Goal: Task Accomplishment & Management: Use online tool/utility

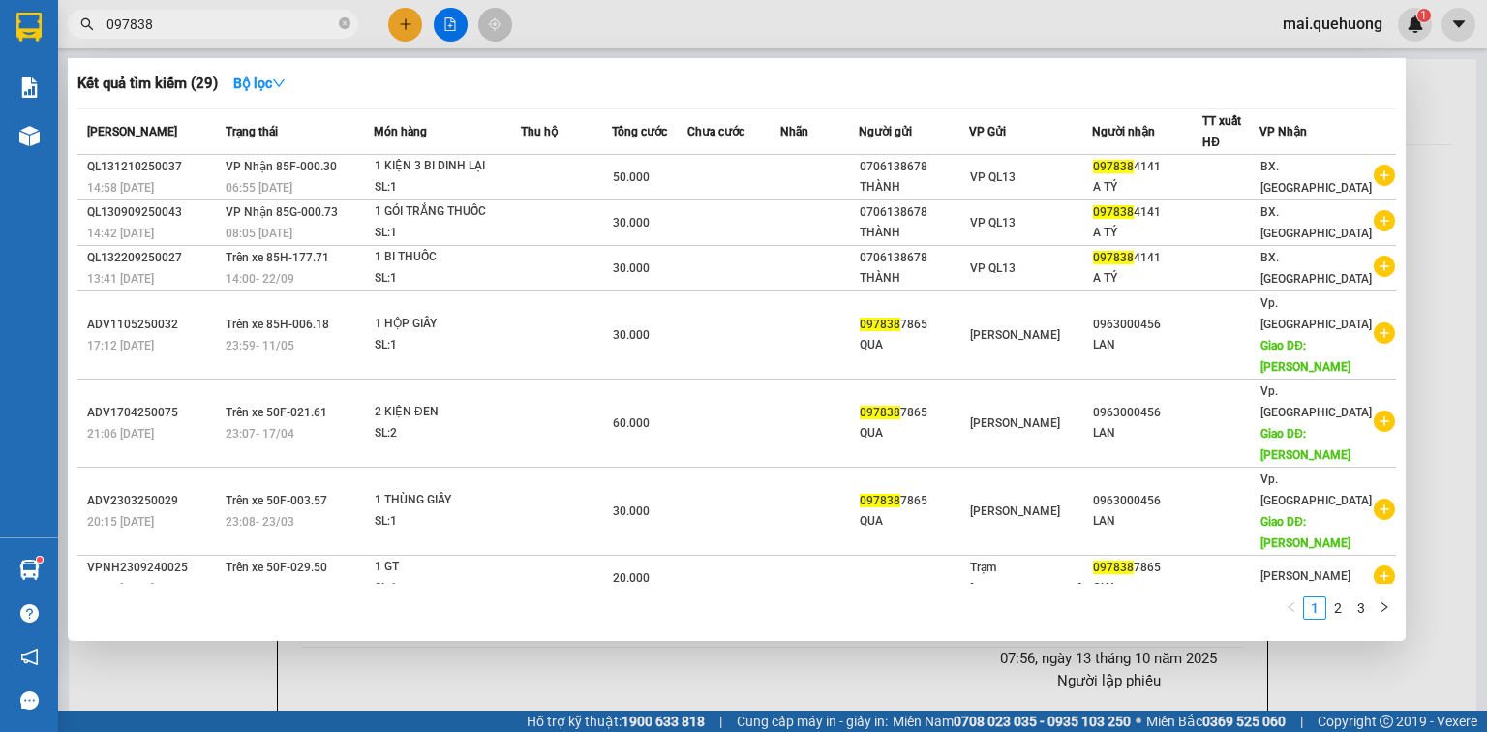
click at [596, 27] on div at bounding box center [743, 366] width 1487 height 732
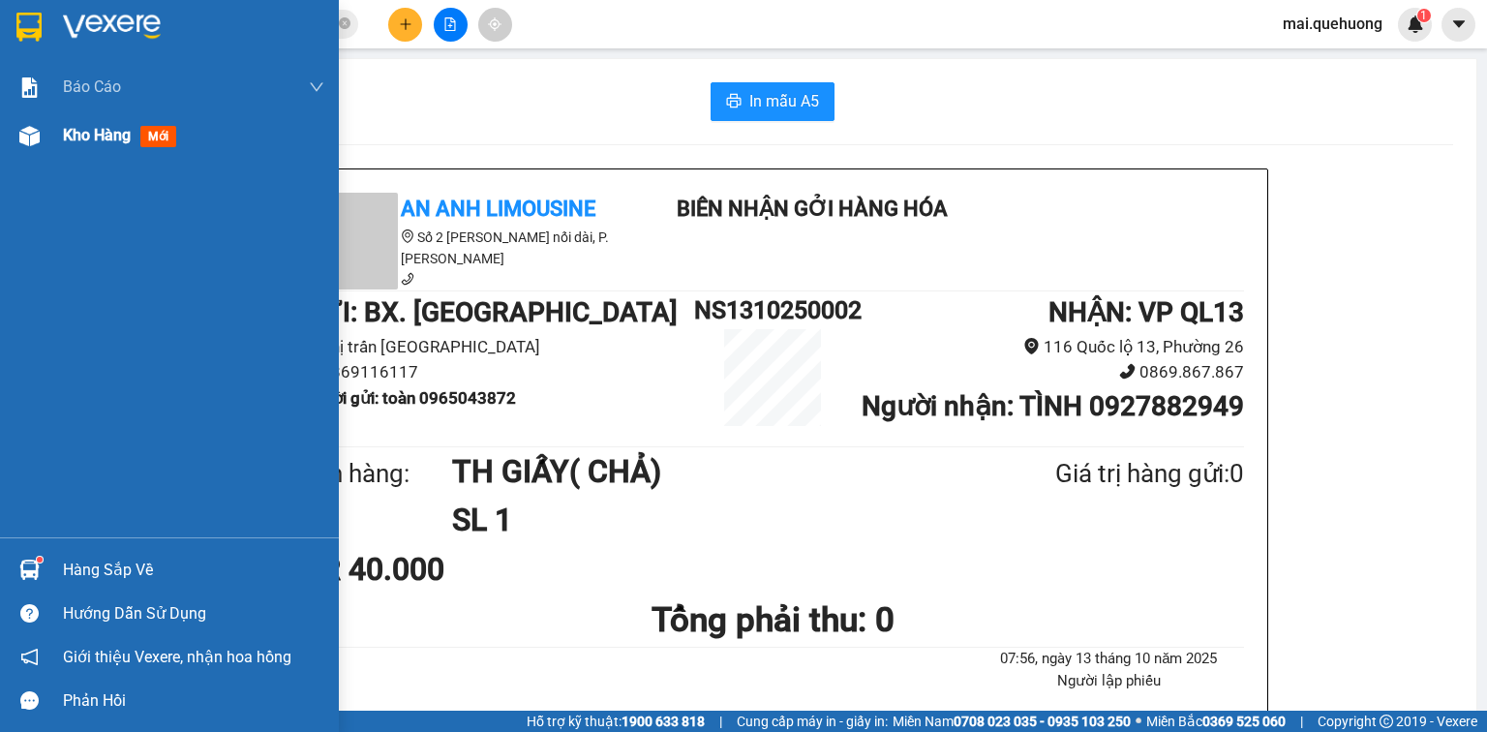
click at [103, 130] on span "Kho hàng" at bounding box center [97, 135] width 68 height 18
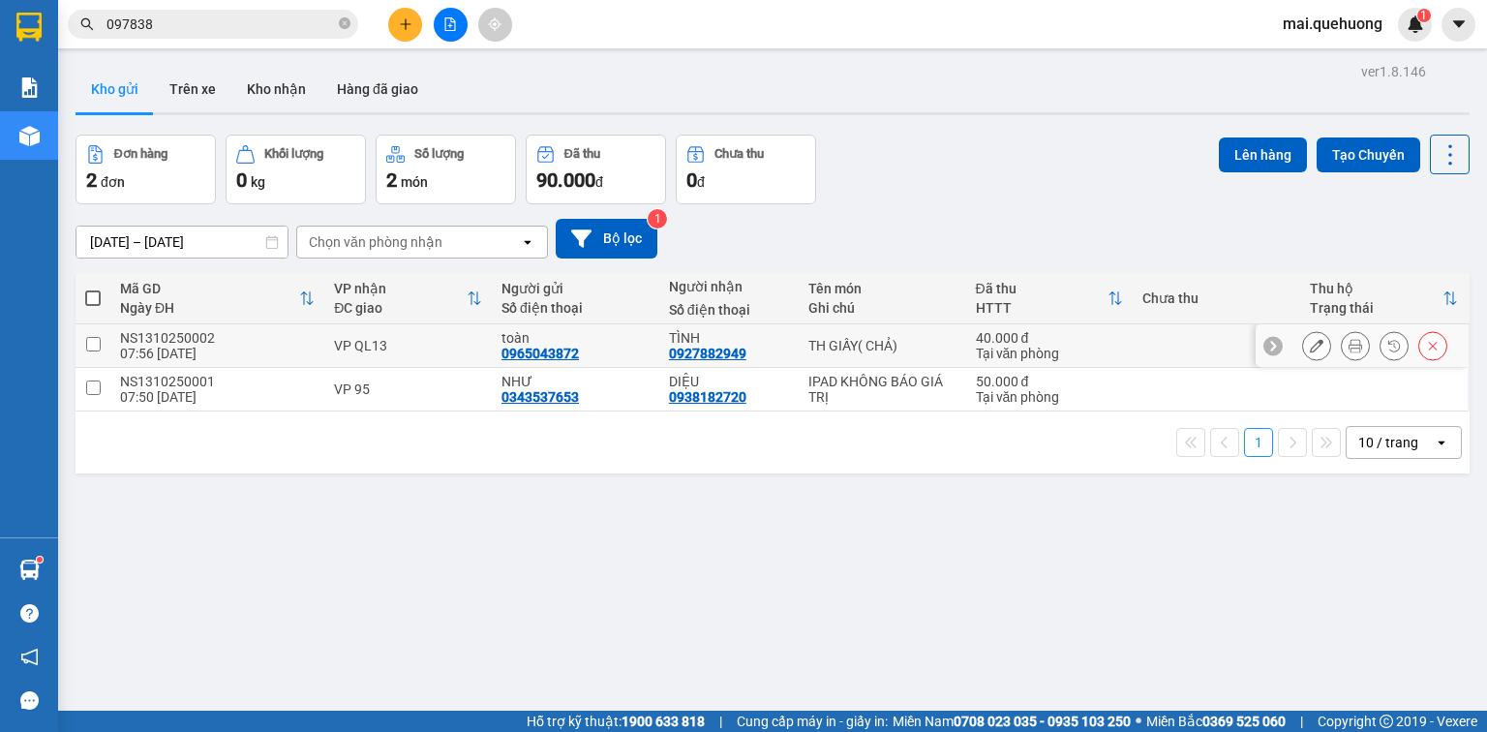
click at [99, 338] on input "checkbox" at bounding box center [93, 344] width 15 height 15
checkbox input "true"
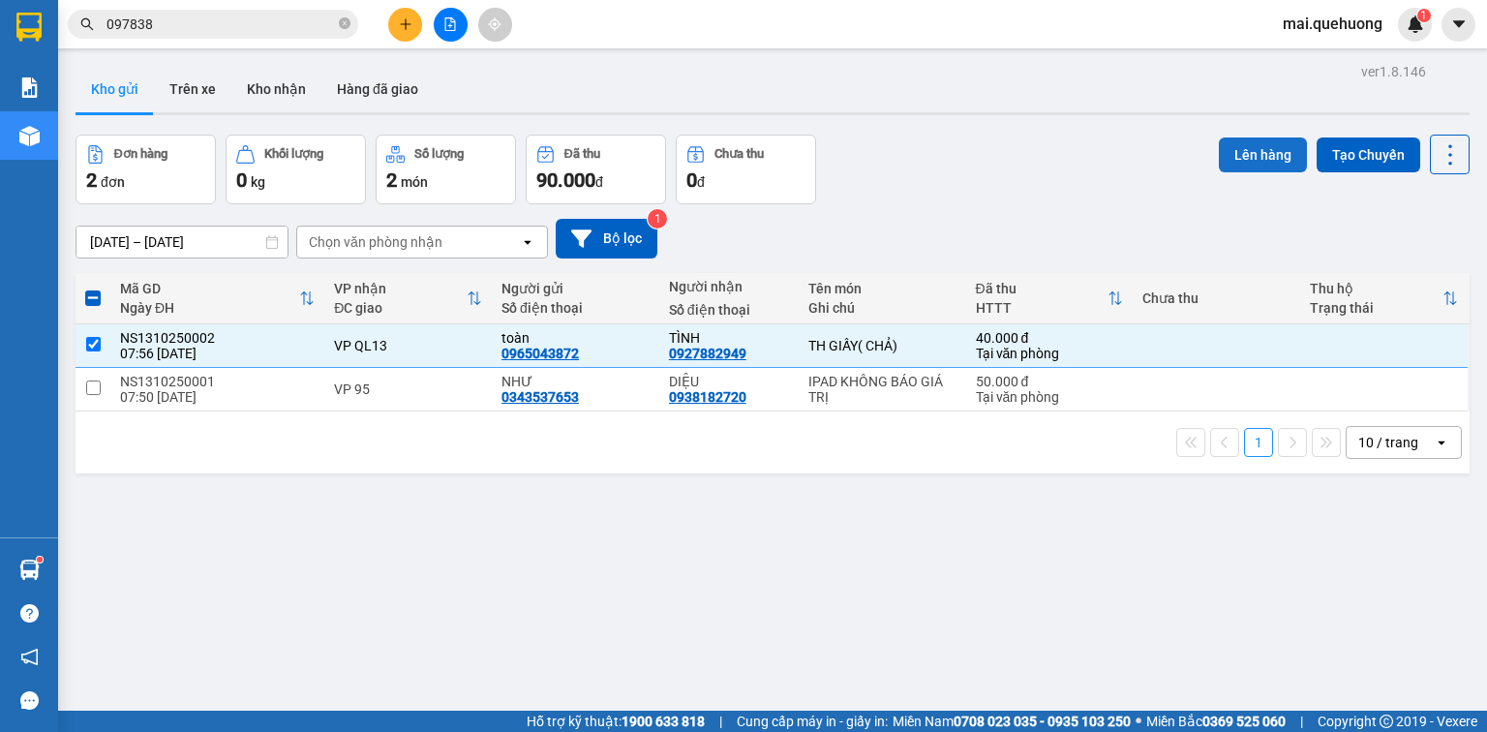
click at [1258, 147] on button "Lên hàng" at bounding box center [1263, 154] width 88 height 35
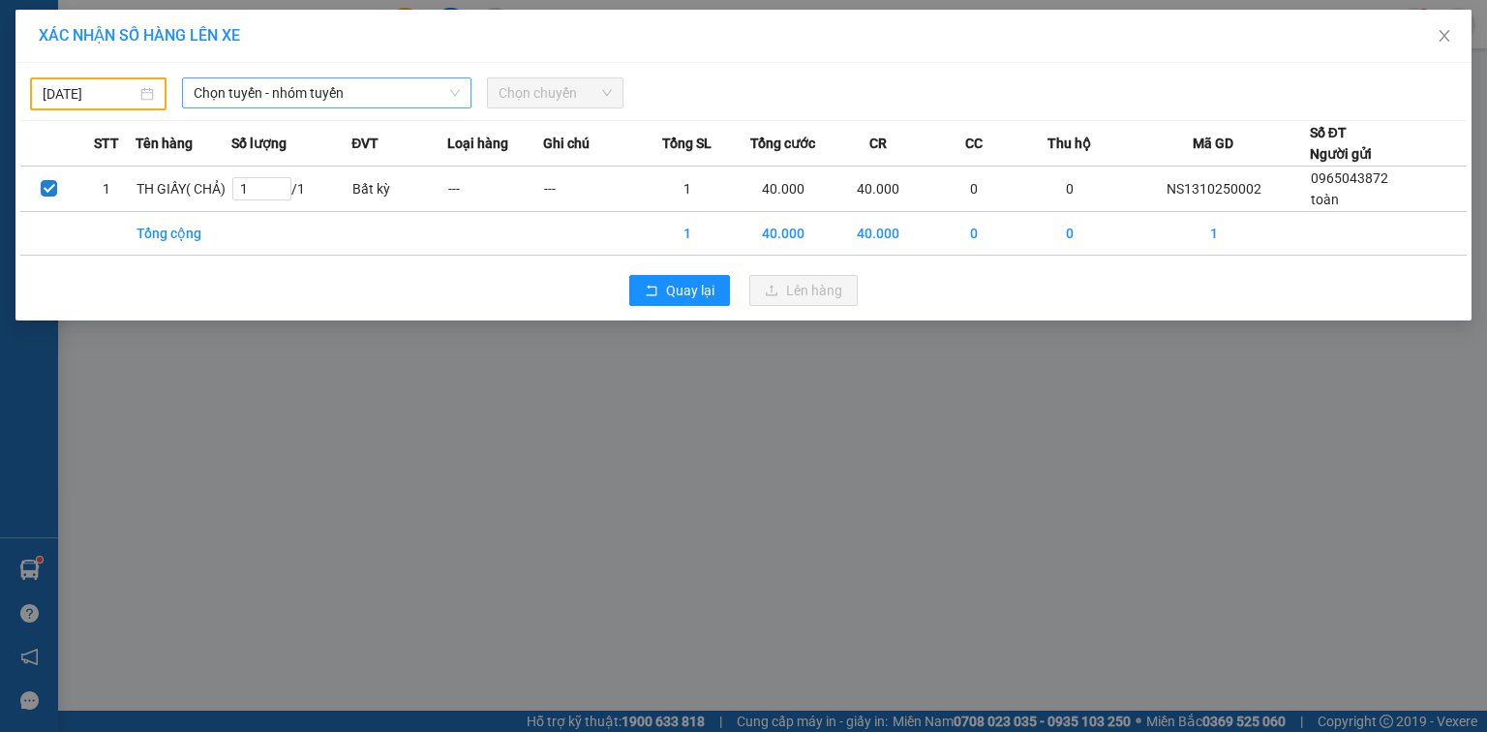
click at [340, 81] on span "Chọn tuyến - nhóm tuyến" at bounding box center [327, 92] width 266 height 29
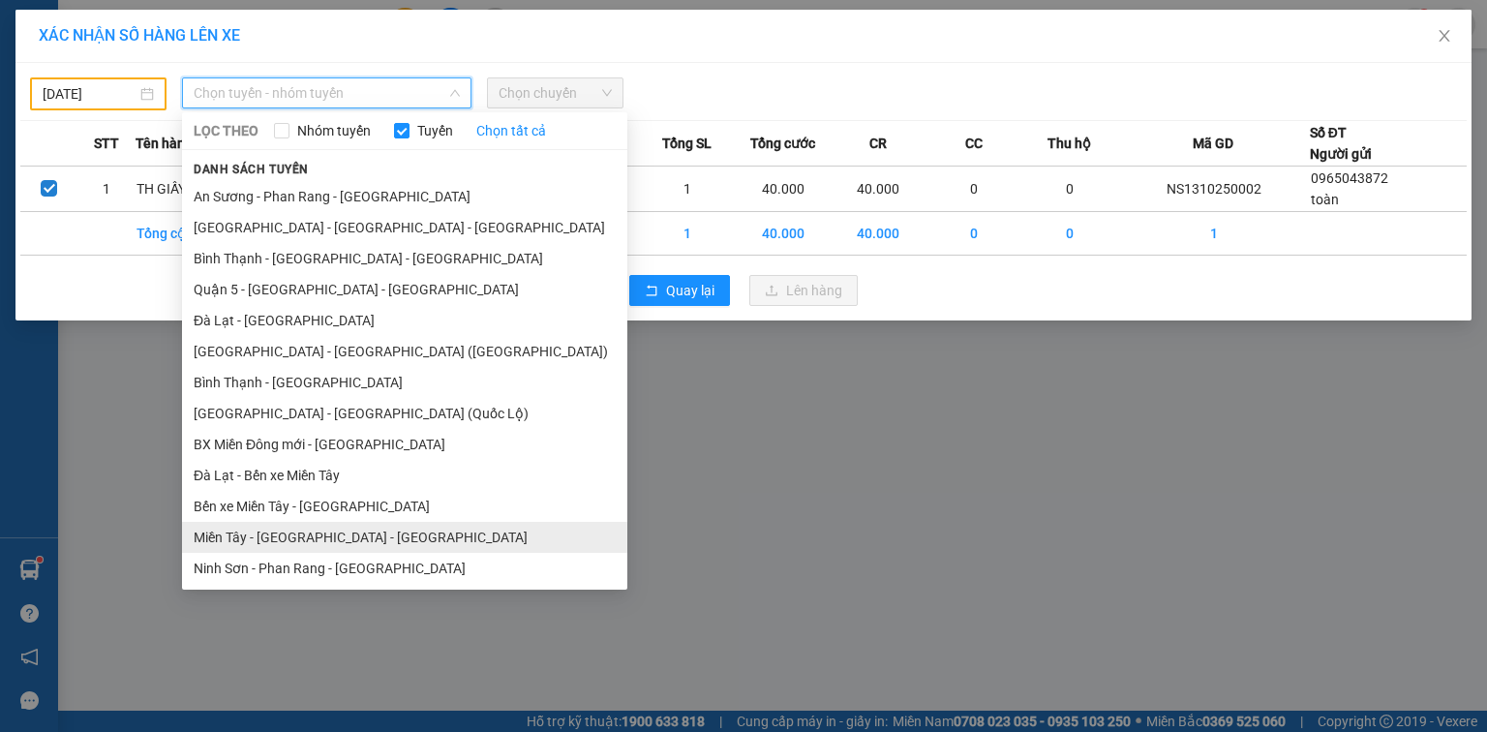
scroll to position [341, 0]
click at [436, 562] on li "Ninh Sơn - Phan Rang - [GEOGRAPHIC_DATA]" at bounding box center [404, 566] width 445 height 31
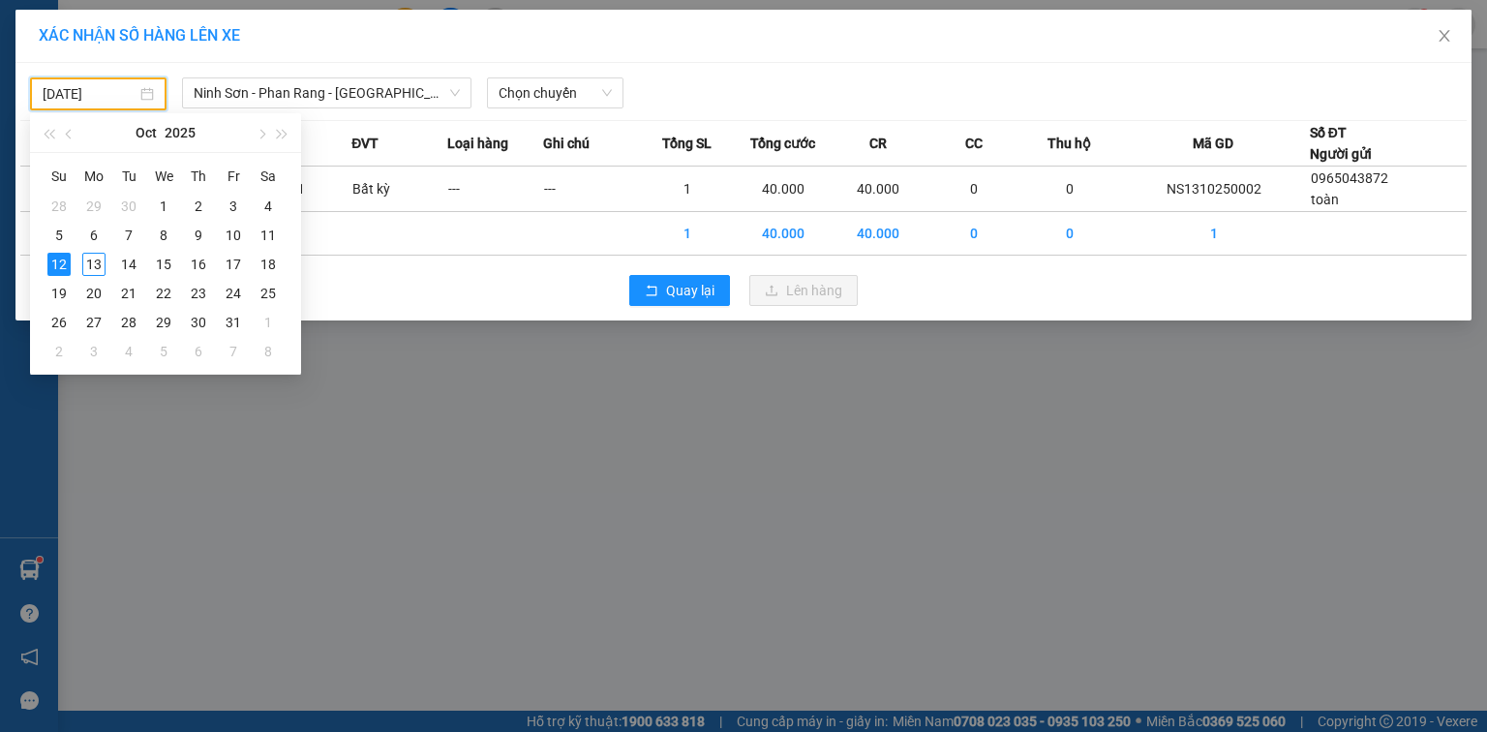
click at [121, 83] on input "[DATE]" at bounding box center [90, 93] width 94 height 21
click at [91, 259] on div "13" at bounding box center [93, 264] width 23 height 23
type input "[DATE]"
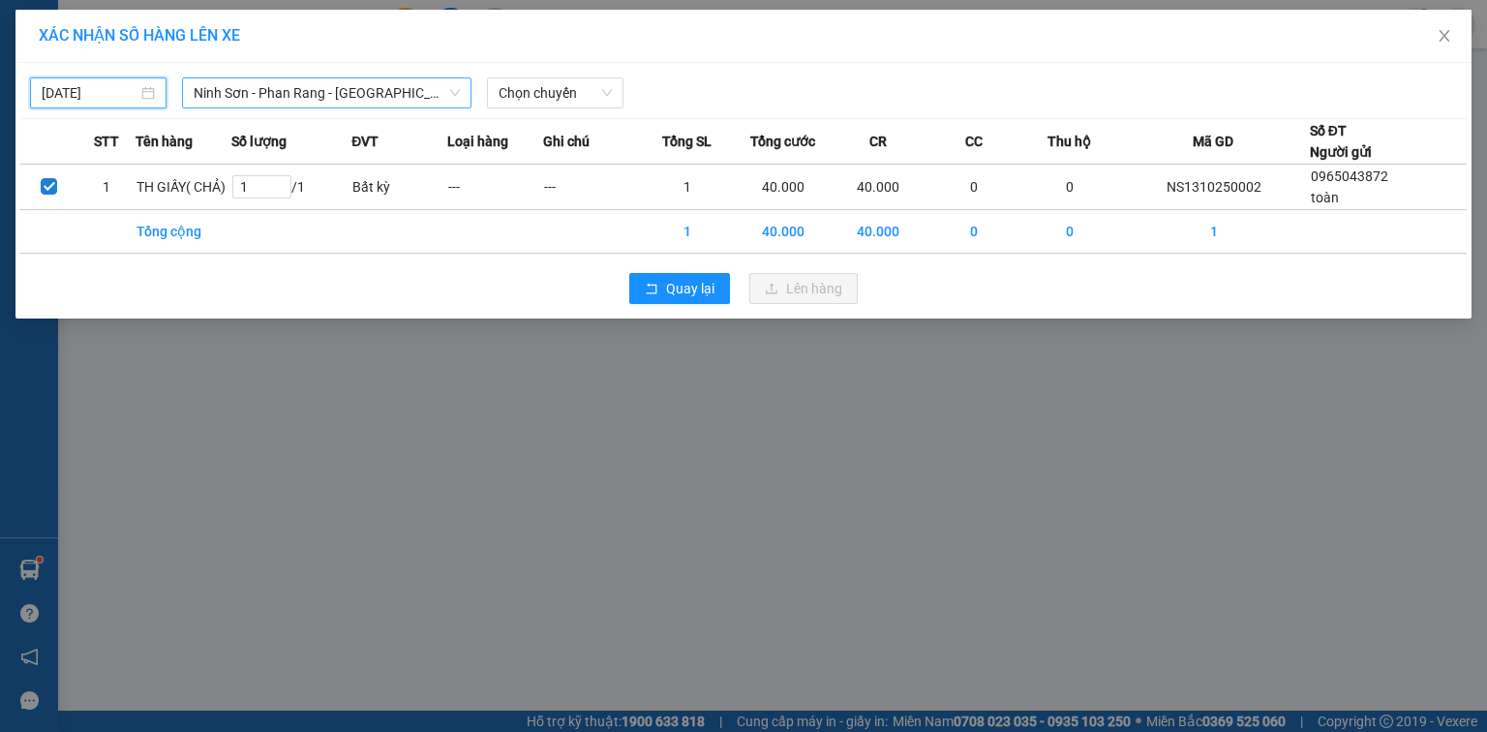
click at [314, 85] on span "Ninh Sơn - Phan Rang - [GEOGRAPHIC_DATA]" at bounding box center [327, 92] width 266 height 29
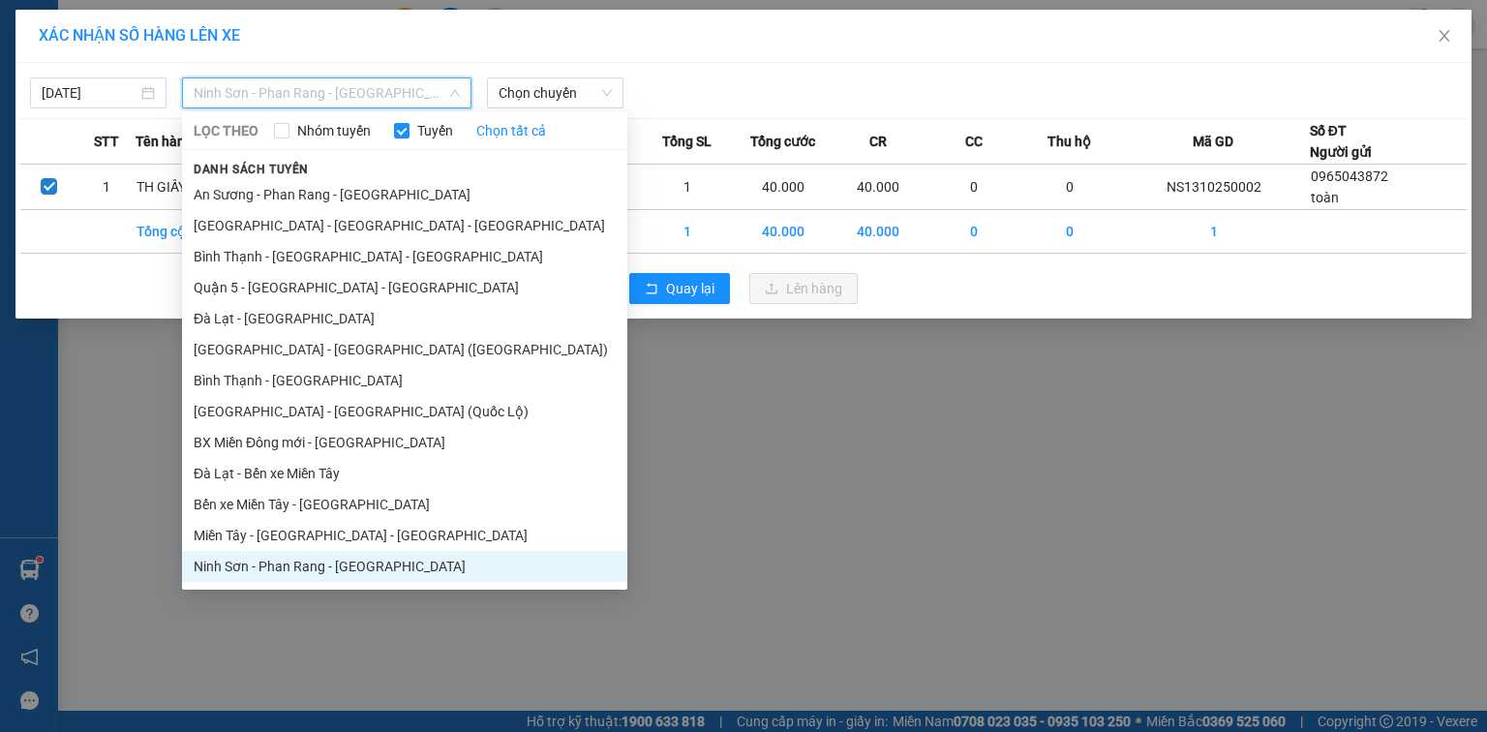
click at [322, 566] on li "Ninh Sơn - Phan Rang - [GEOGRAPHIC_DATA]" at bounding box center [404, 566] width 445 height 31
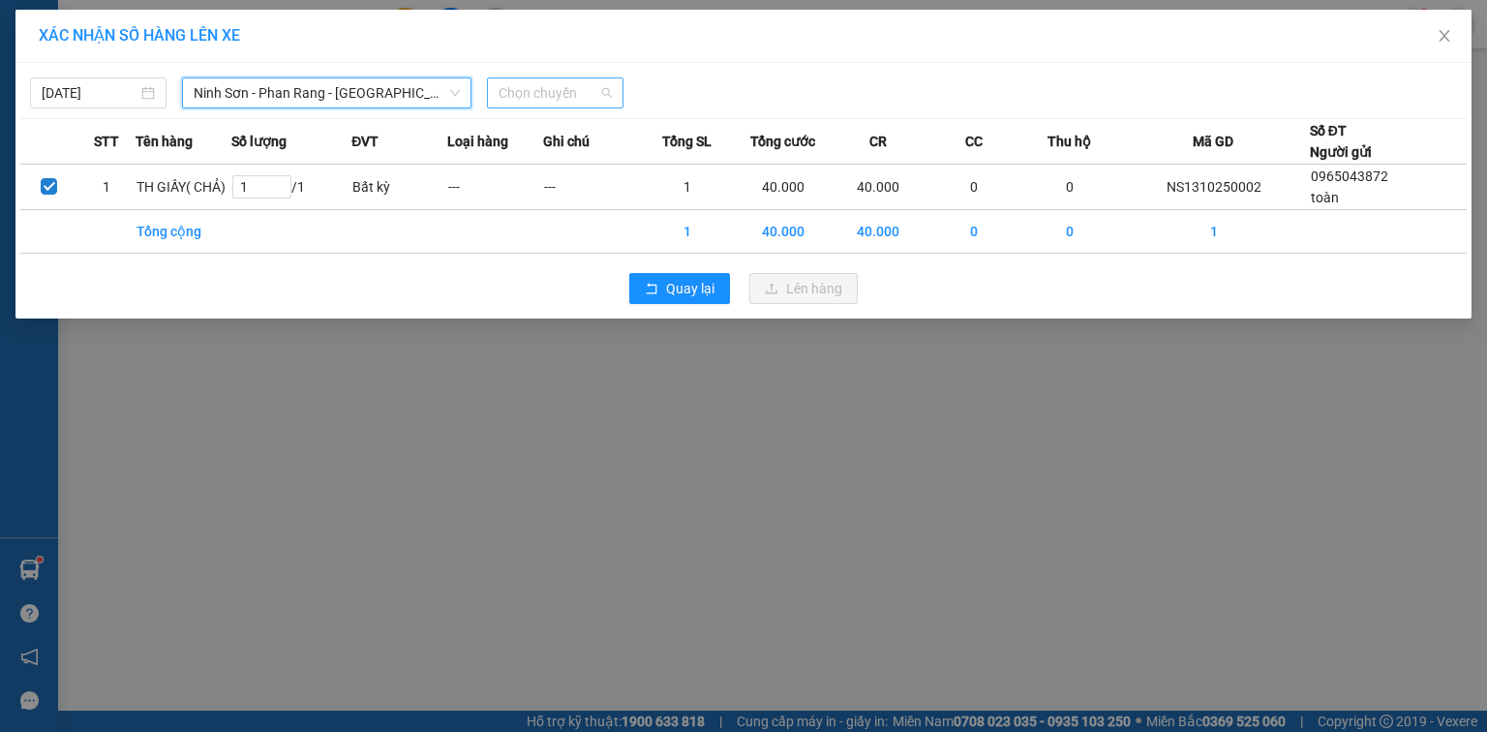
click at [523, 89] on span "Chọn chuyến" at bounding box center [555, 92] width 113 height 29
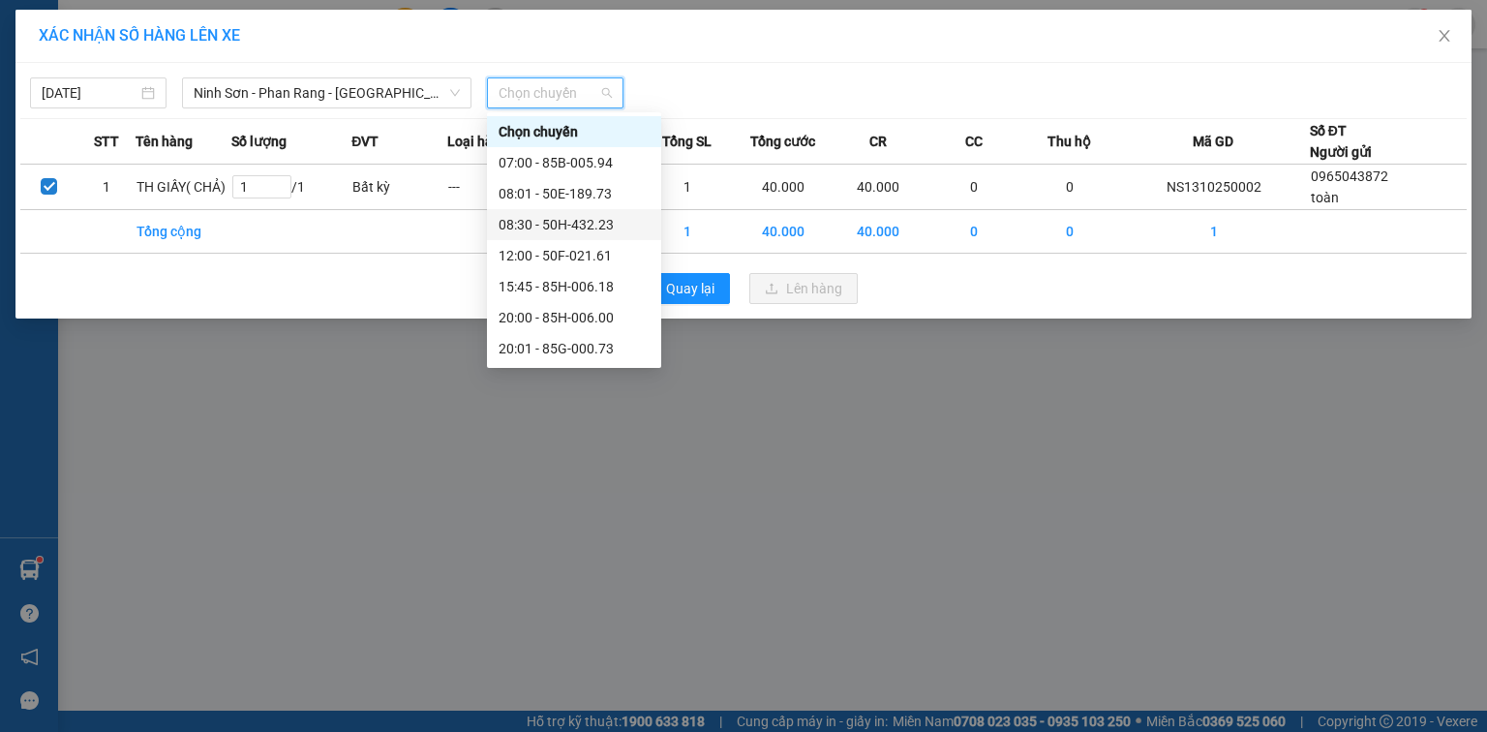
click at [543, 228] on div "08:30 - 50H-432.23" at bounding box center [574, 224] width 151 height 21
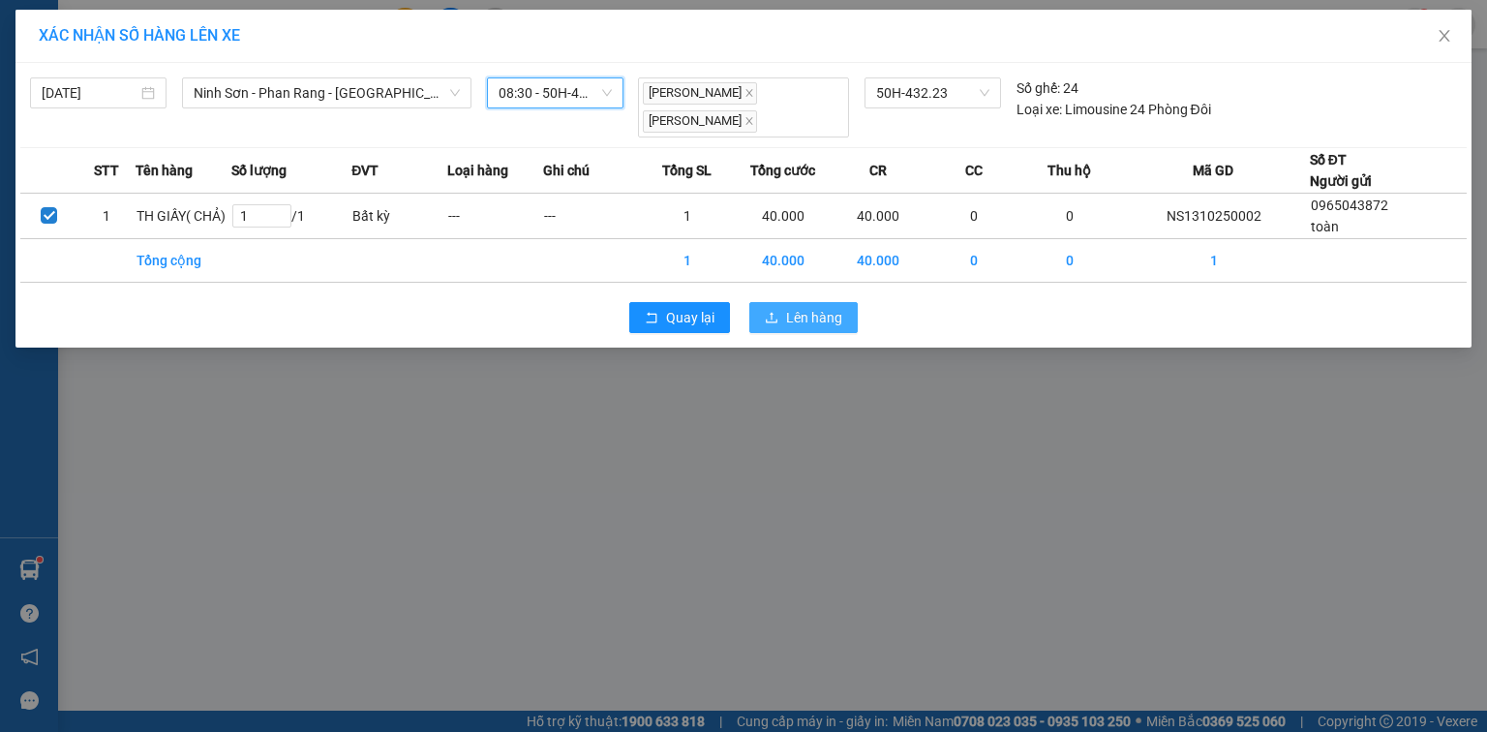
click at [805, 316] on span "Lên hàng" at bounding box center [814, 317] width 56 height 21
